Goal: Ask a question

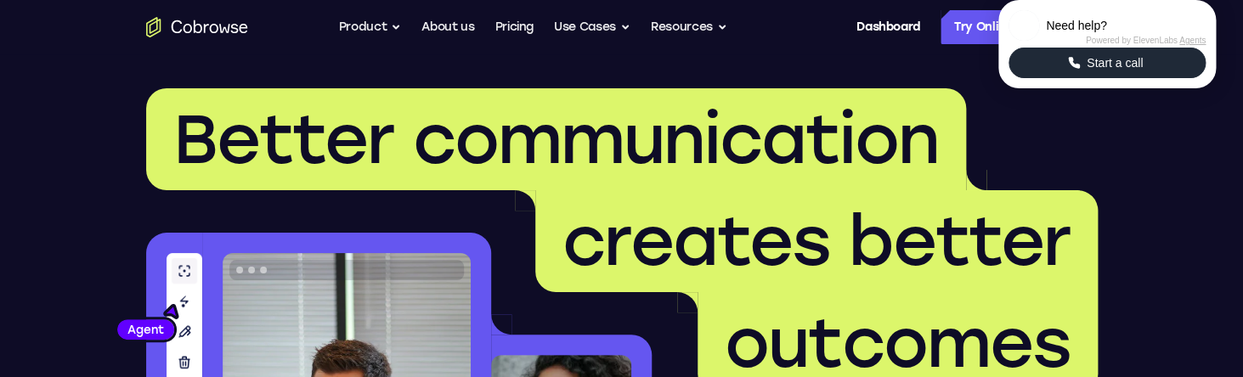
click at [1106, 71] on span "Start a call" at bounding box center [1114, 62] width 66 height 17
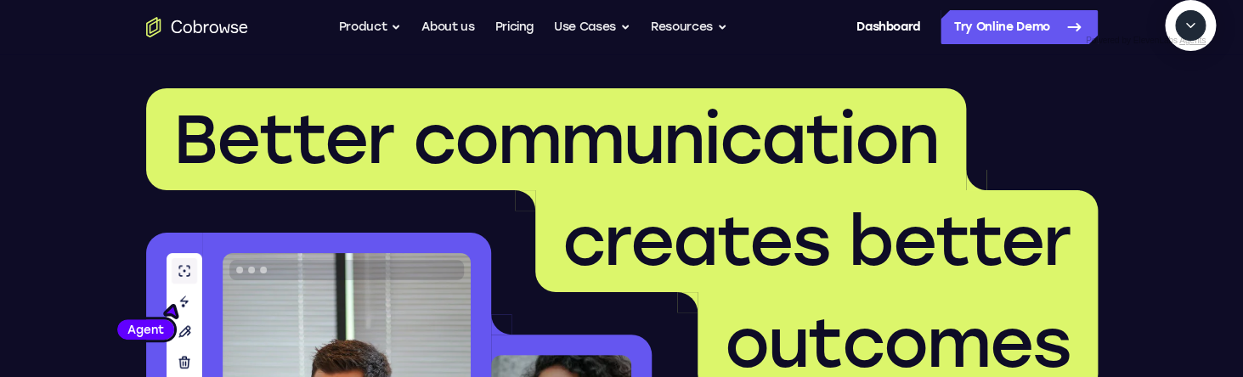
click at [1178, 119] on textarea "Text message input" at bounding box center [1199, 103] width 42 height 31
type textarea "add a team member"
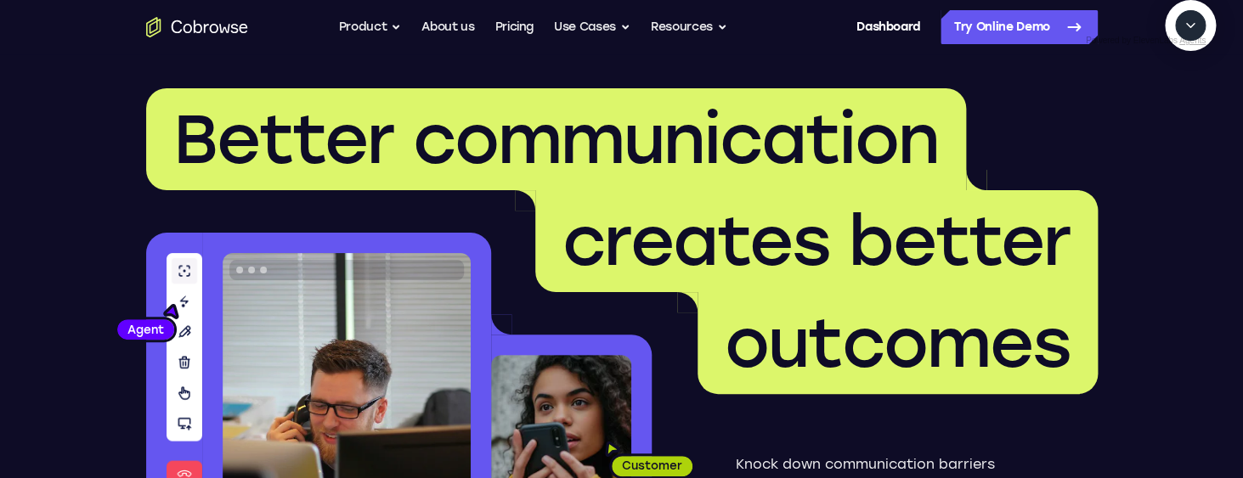
scroll to position [35, 0]
click at [1164, 119] on textarea "Text message input" at bounding box center [1185, 103] width 42 height 31
type textarea "yes"
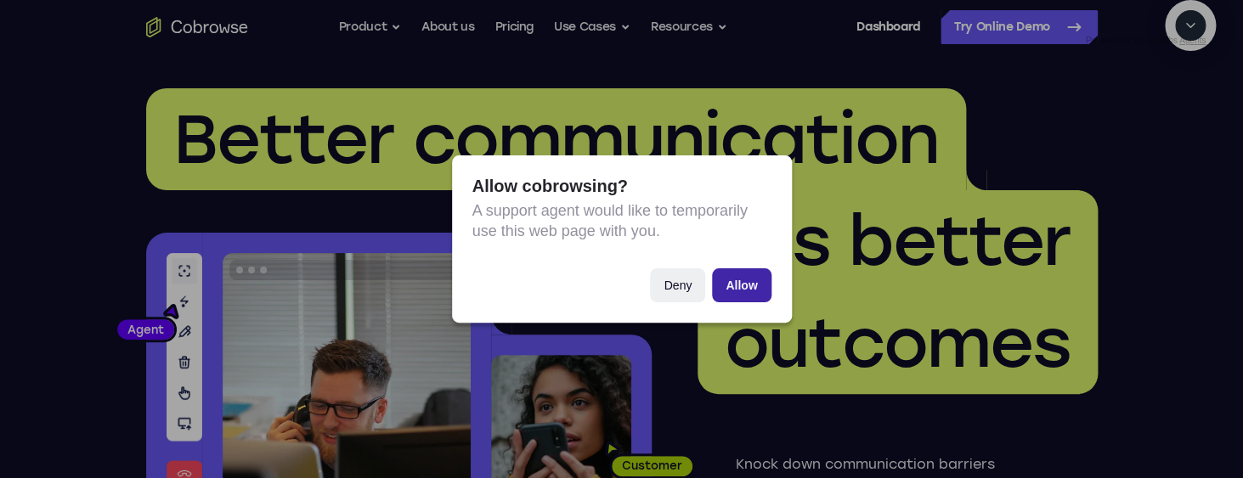
click at [755, 286] on button "Allow" at bounding box center [741, 285] width 59 height 34
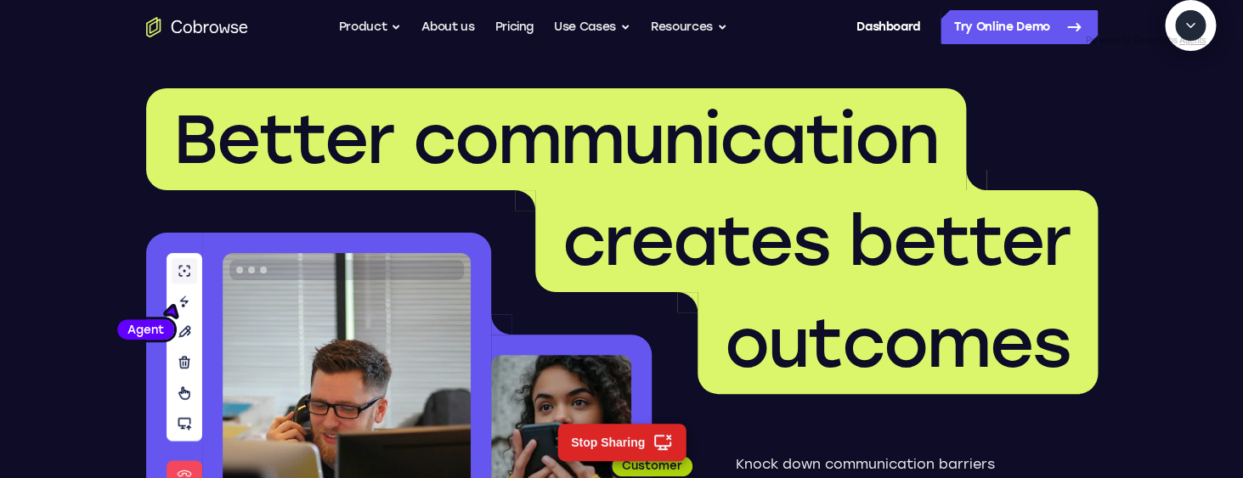
scroll to position [235, 0]
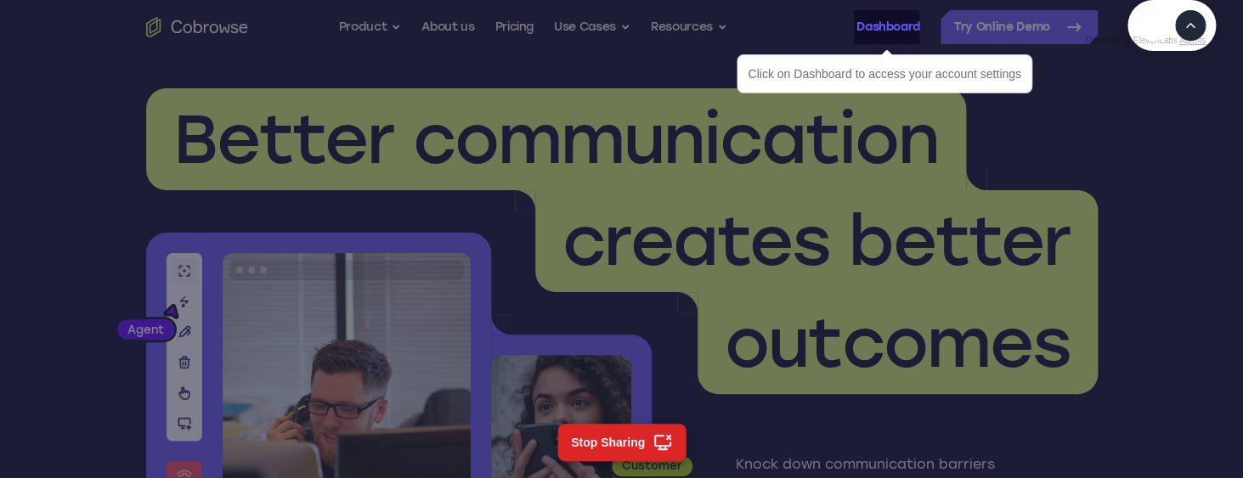
click at [882, 24] on link "Dashboard" at bounding box center [888, 27] width 64 height 34
